Goal: Navigation & Orientation: Find specific page/section

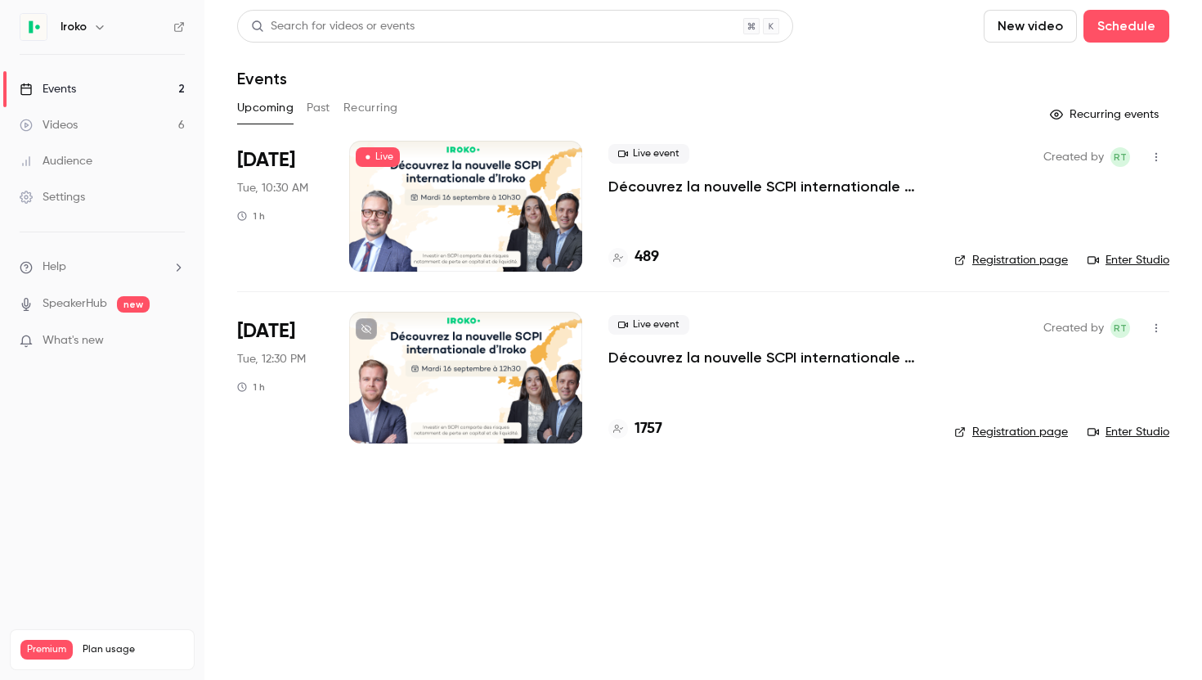
click at [1155, 158] on icon "button" at bounding box center [1156, 156] width 13 height 11
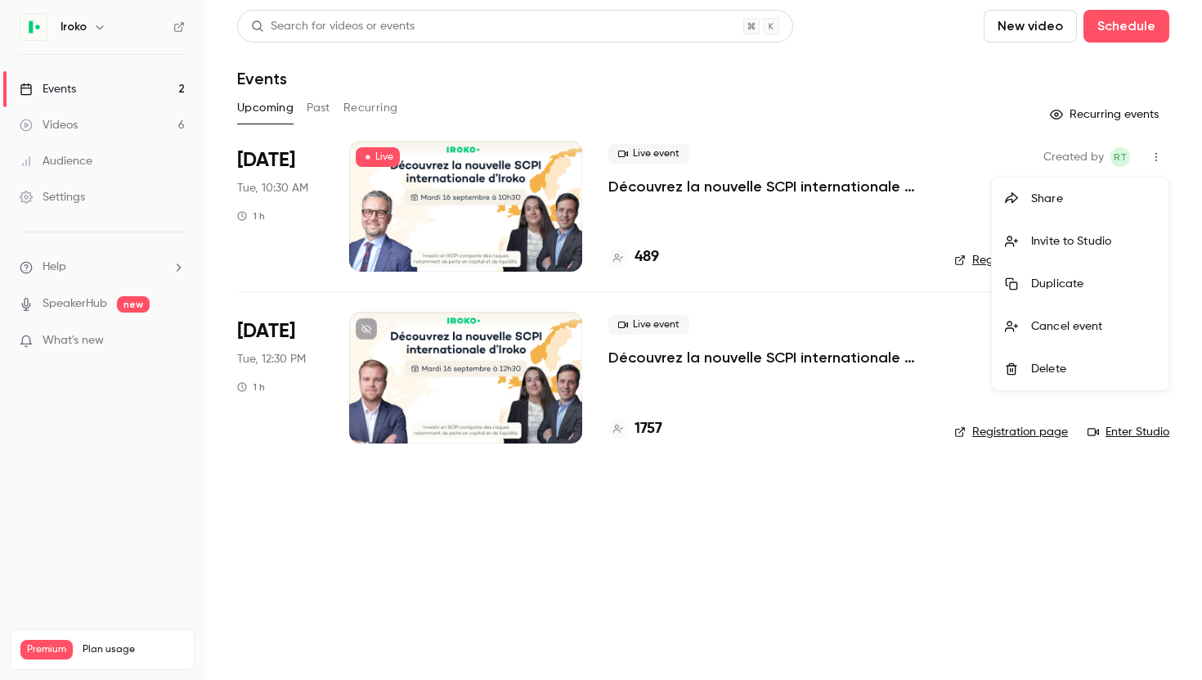
click at [859, 74] on div at bounding box center [601, 340] width 1202 height 680
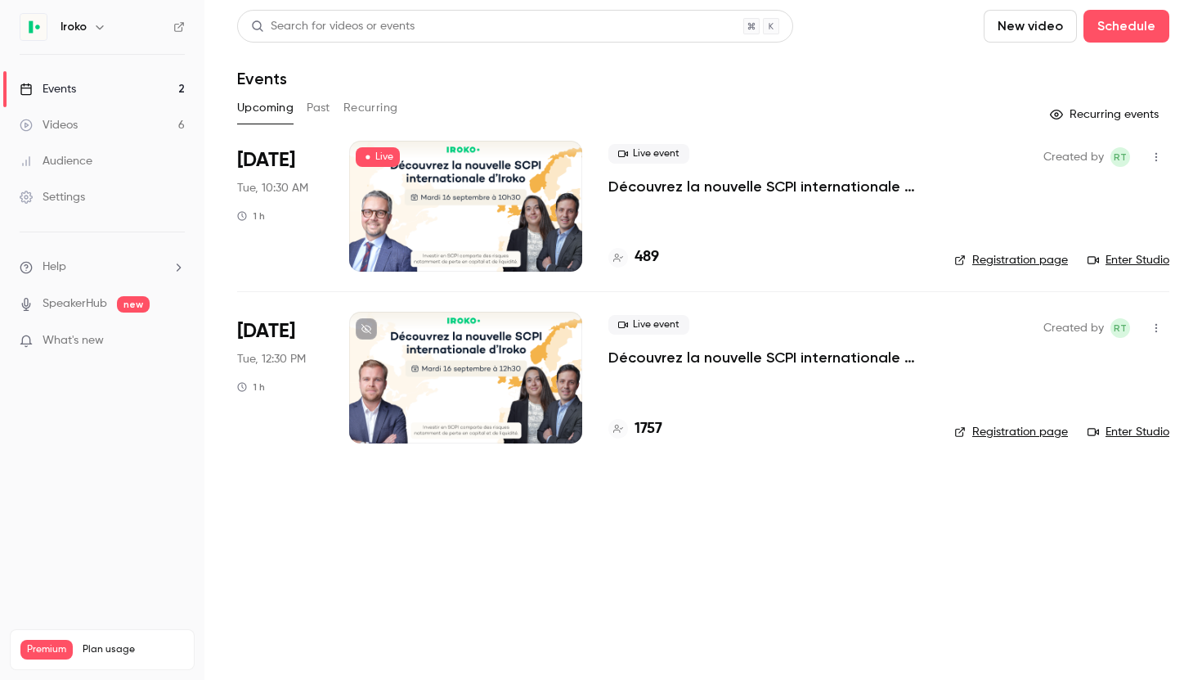
click at [282, 169] on span "[DATE]" at bounding box center [266, 160] width 58 height 26
click at [424, 194] on div at bounding box center [465, 206] width 233 height 131
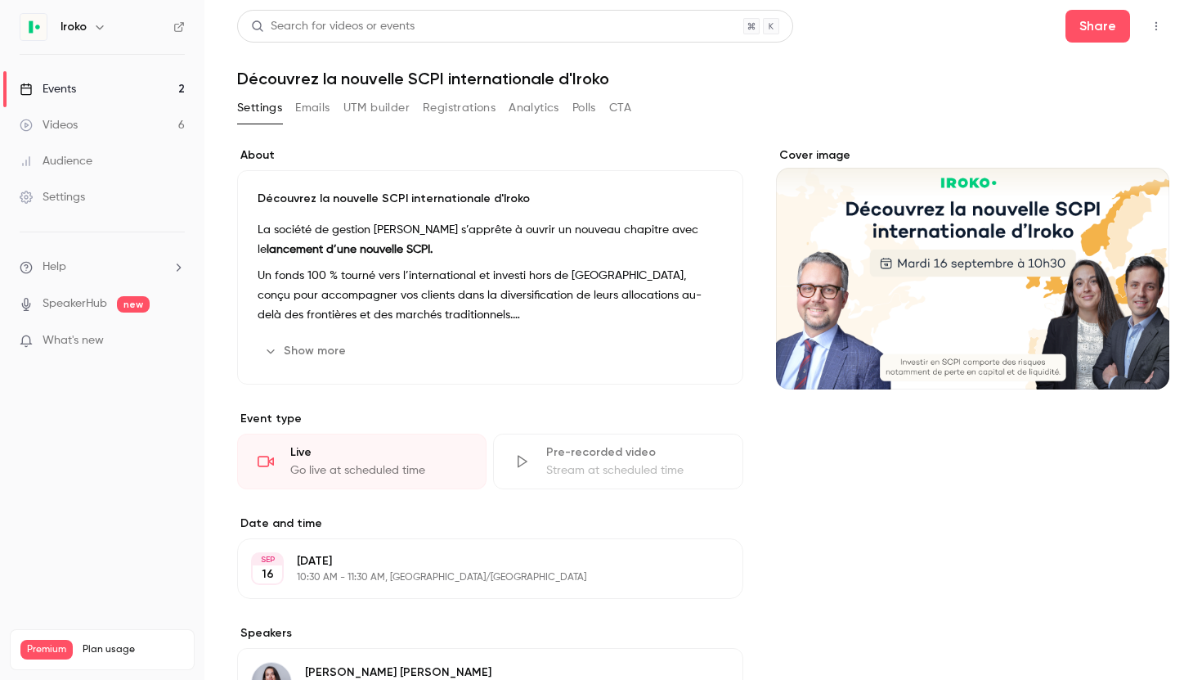
click at [1157, 32] on button "button" at bounding box center [1156, 26] width 26 height 26
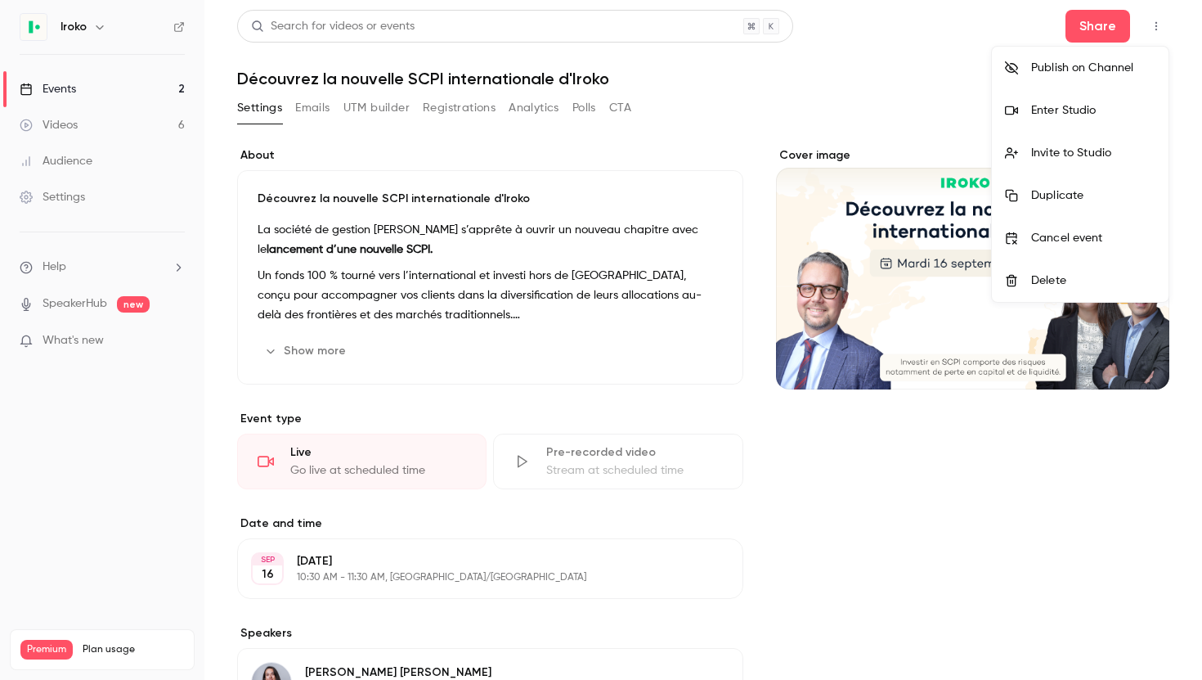
click at [759, 107] on div at bounding box center [601, 340] width 1202 height 680
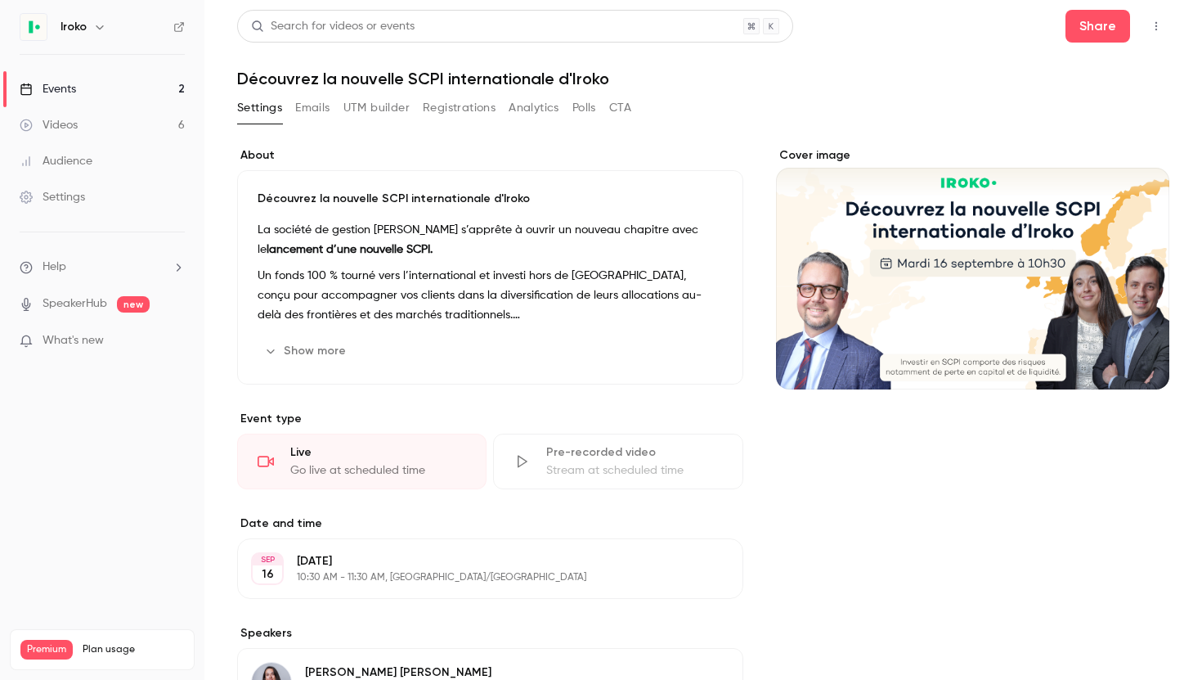
click at [1161, 32] on button "button" at bounding box center [1156, 26] width 26 height 26
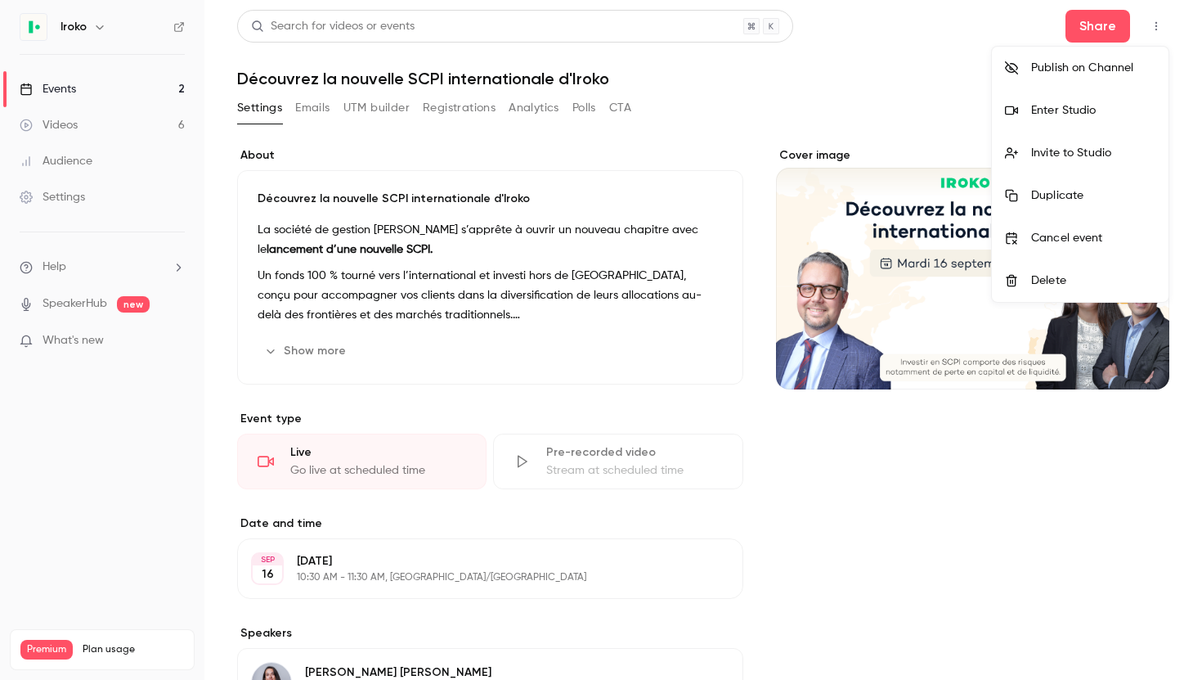
click at [853, 122] on div at bounding box center [601, 340] width 1202 height 680
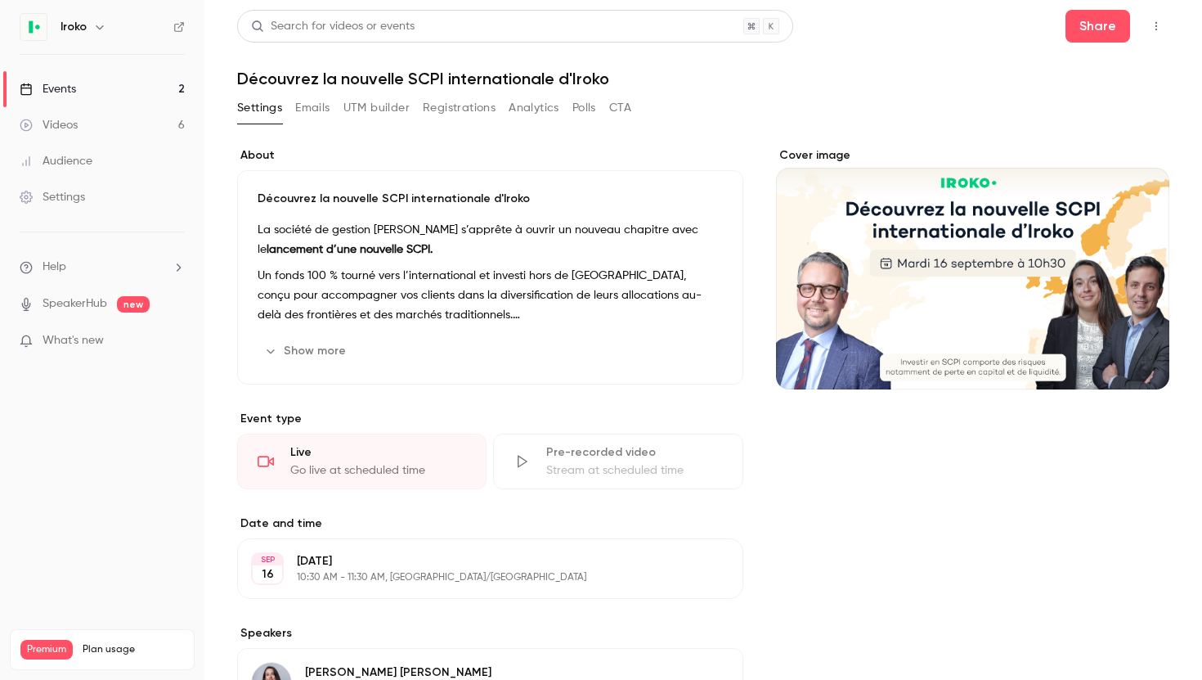
click at [1157, 25] on icon "button" at bounding box center [1156, 25] width 13 height 11
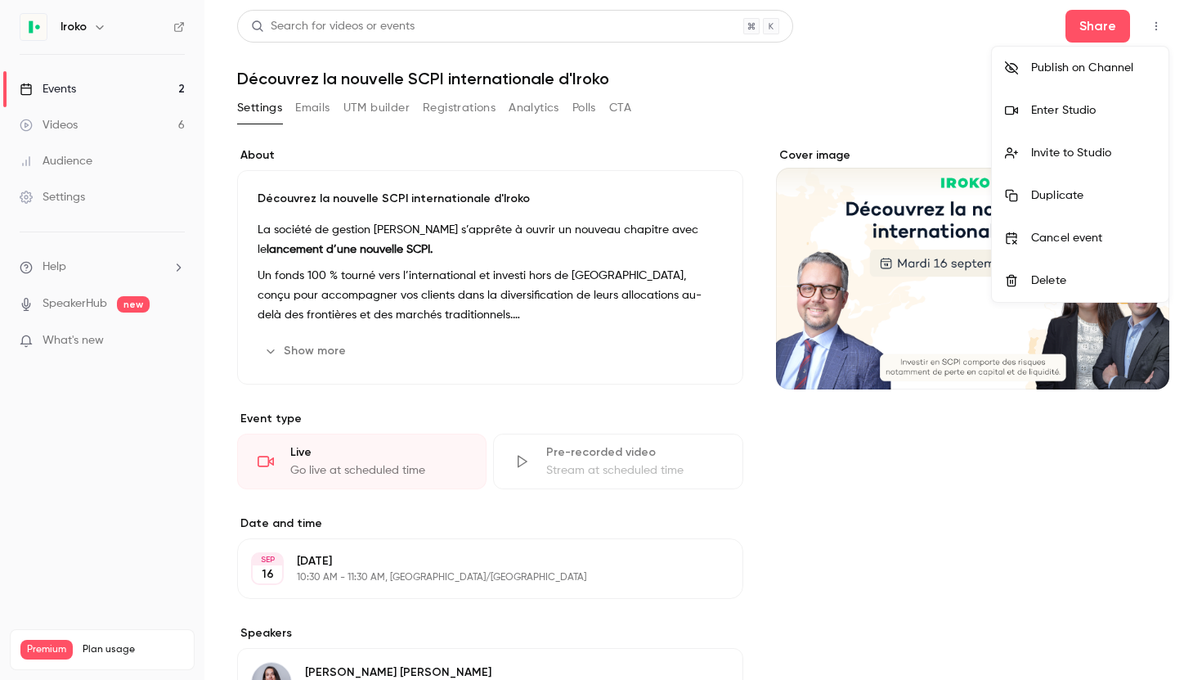
click at [1003, 117] on li "Enter Studio" at bounding box center [1080, 110] width 177 height 43
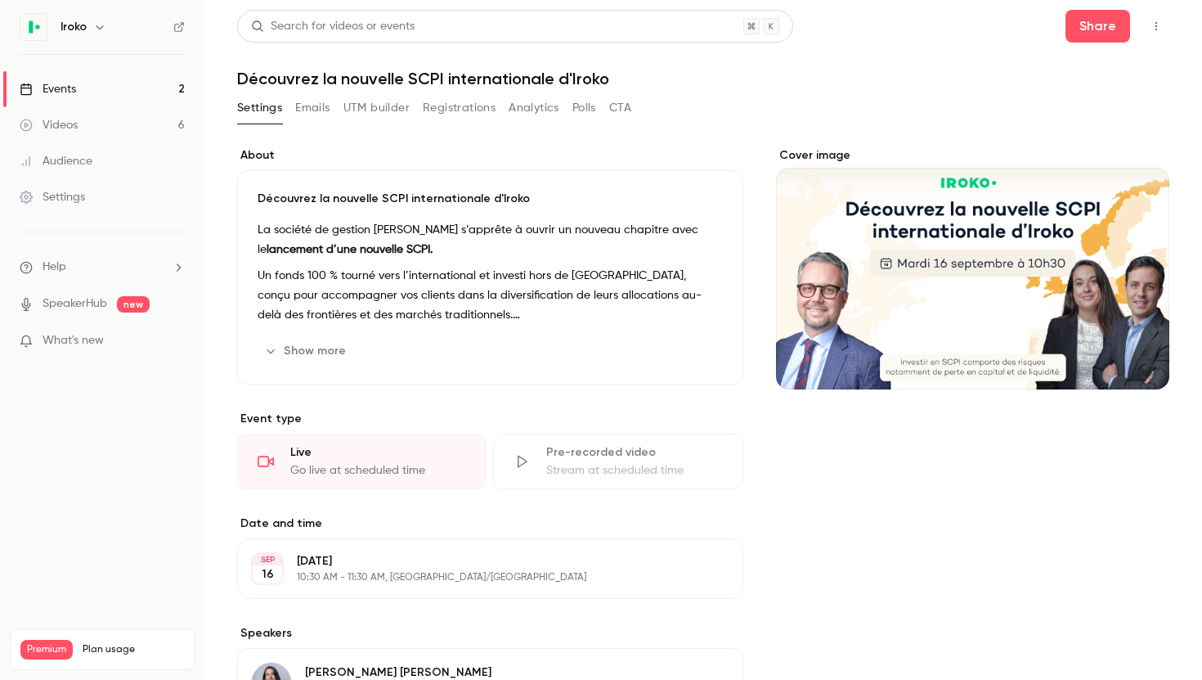
click at [886, 110] on div "Settings Emails UTM builder Registrations Analytics Polls CTA" at bounding box center [703, 111] width 932 height 33
click at [74, 118] on div "Videos" at bounding box center [49, 125] width 58 height 16
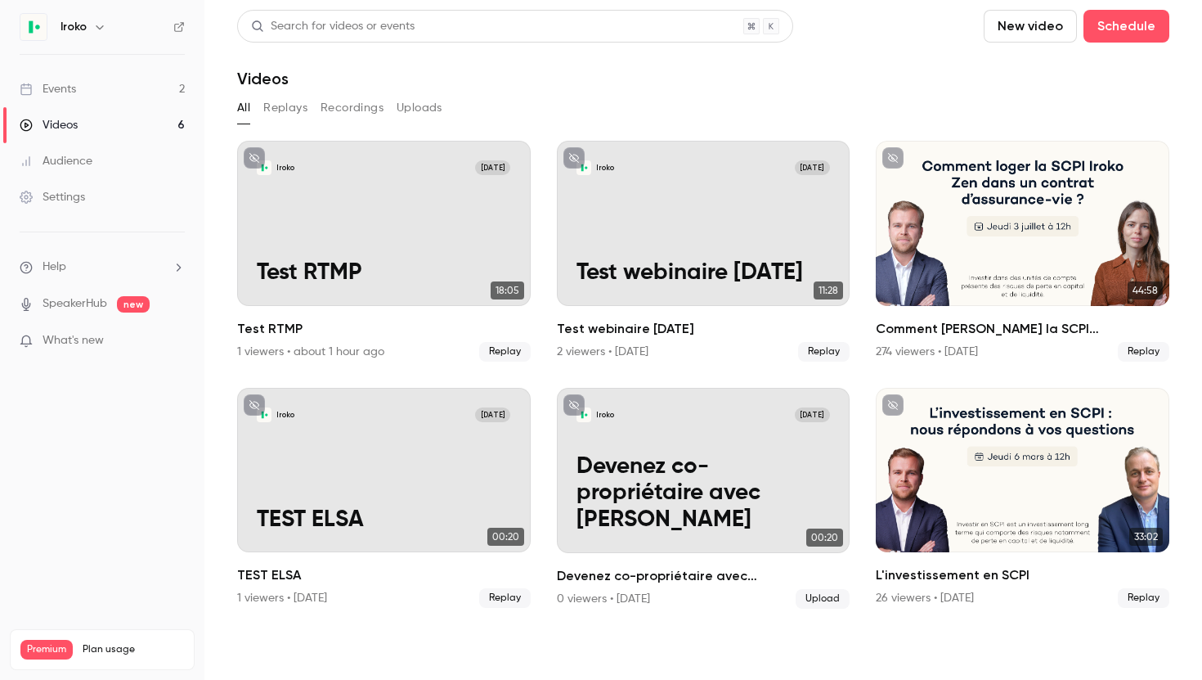
click at [61, 158] on div "Audience" at bounding box center [56, 161] width 73 height 16
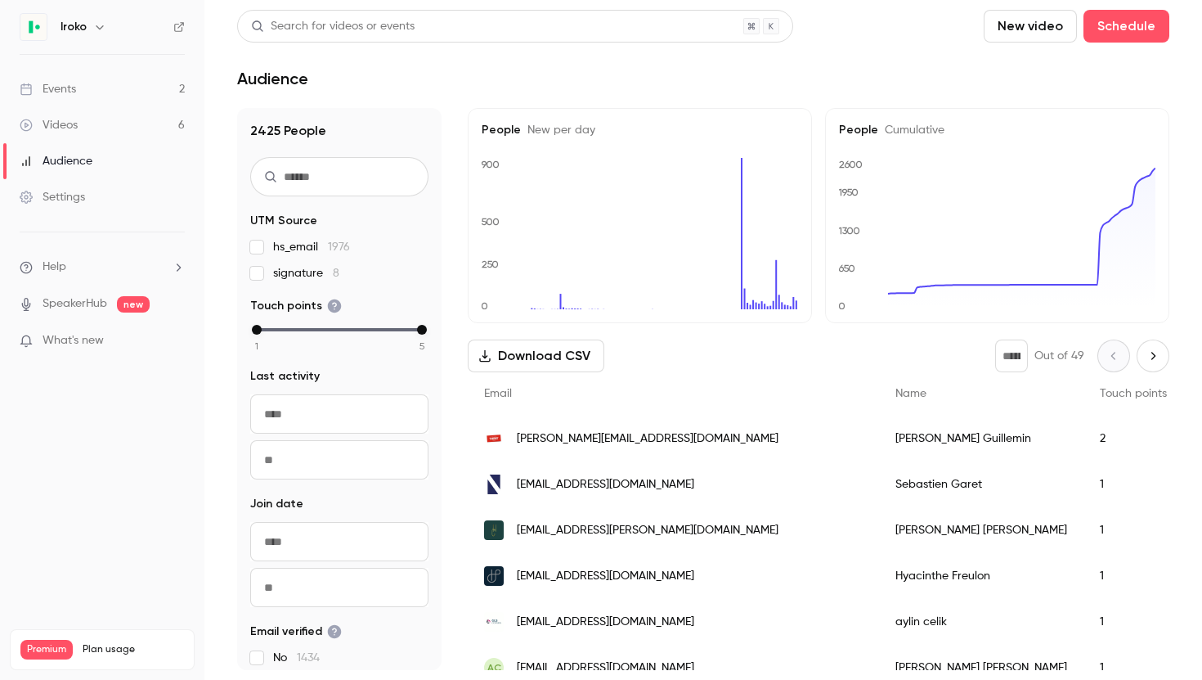
click at [75, 119] on div "Videos" at bounding box center [49, 125] width 58 height 16
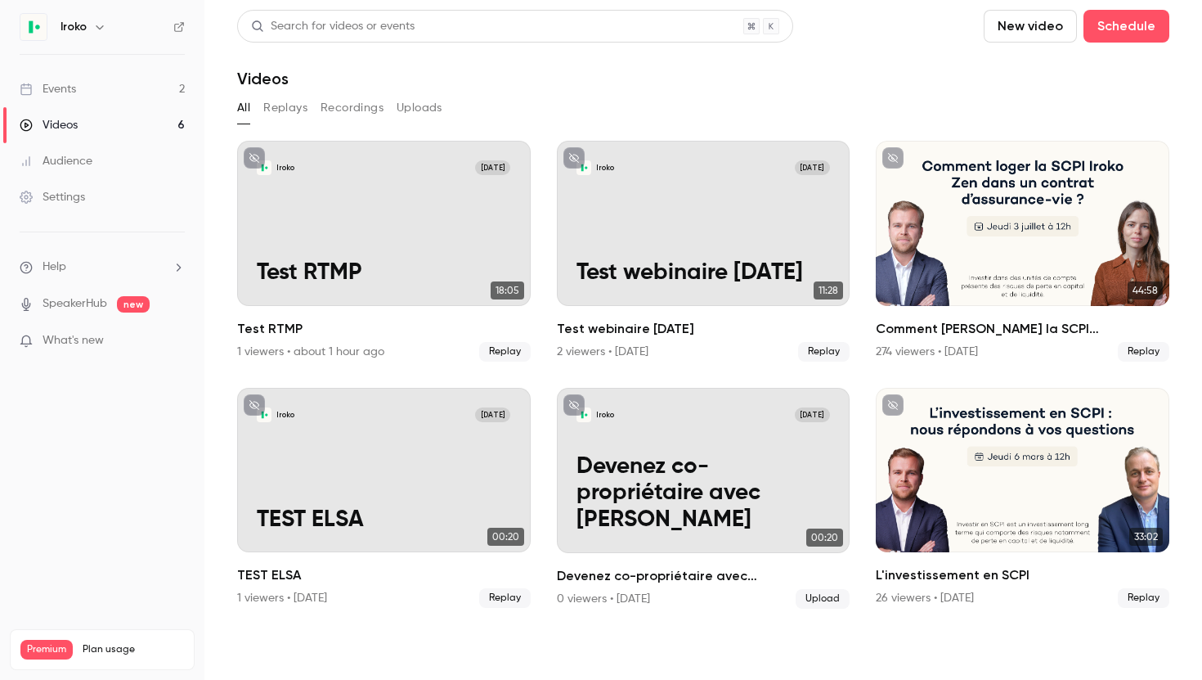
click at [65, 88] on div "Events" at bounding box center [48, 89] width 56 height 16
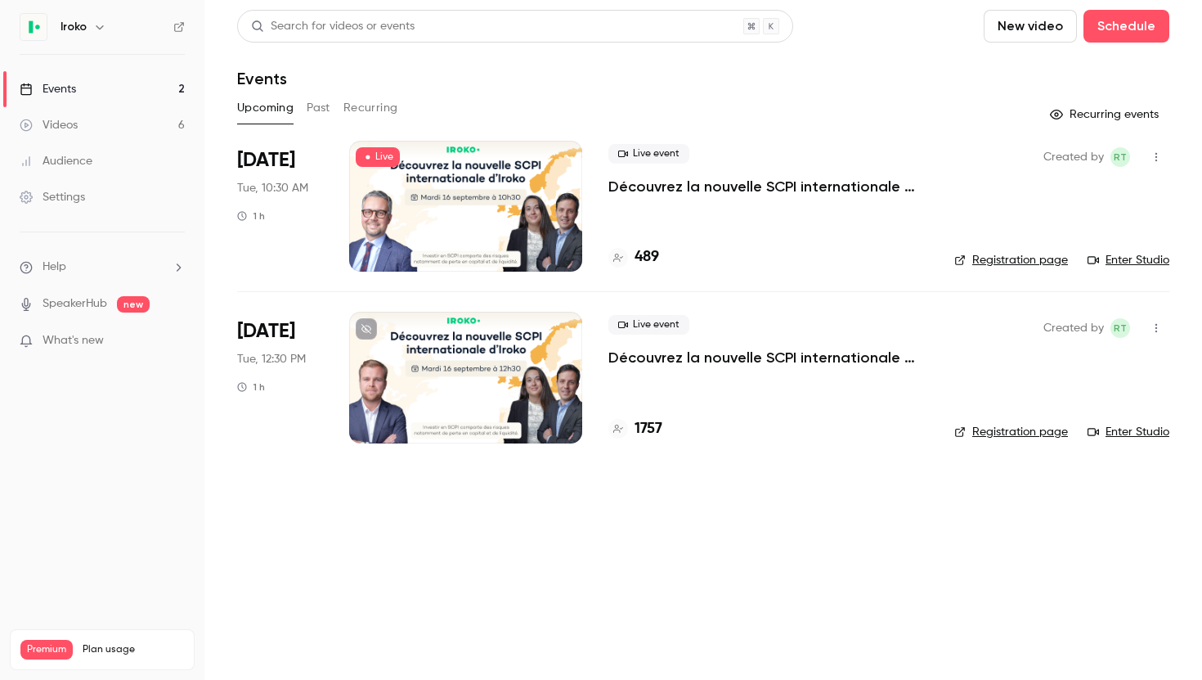
click at [998, 258] on link "Registration page" at bounding box center [1011, 260] width 114 height 16
